Goal: Transaction & Acquisition: Subscribe to service/newsletter

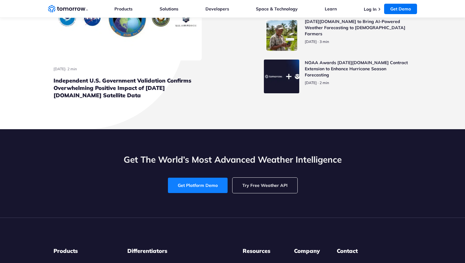
scroll to position [2776, 0]
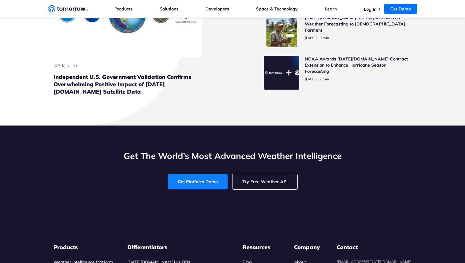
click at [191, 190] on link "Get Platform Demo" at bounding box center [198, 181] width 60 height 15
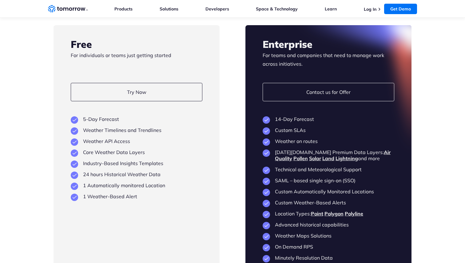
scroll to position [1403, 0]
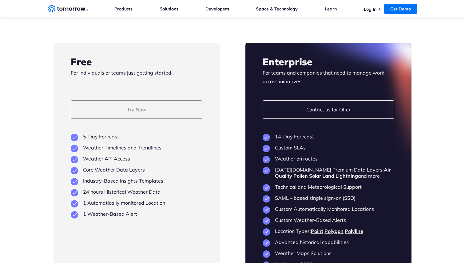
click at [134, 105] on link "Try Now" at bounding box center [136, 109] width 131 height 18
